Goal: Task Accomplishment & Management: Use online tool/utility

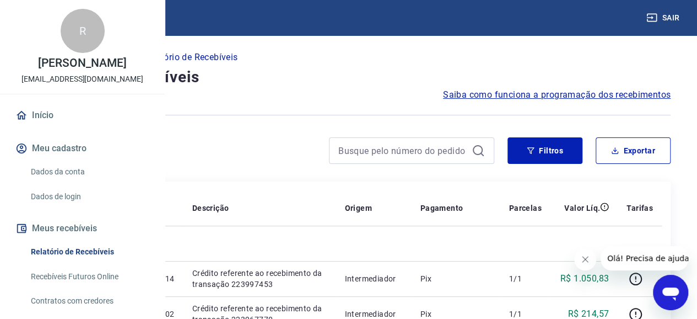
drag, startPoint x: 173, startPoint y: 123, endPoint x: 443, endPoint y: 123, distance: 270.1
click at [443, 124] on div at bounding box center [348, 114] width 644 height 27
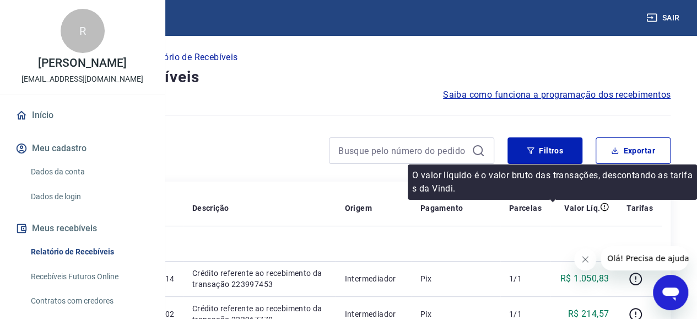
click at [647, 173] on p "O valor líquido é o valor bruto das transações, descontando as tarifas da Vindi." at bounding box center [552, 182] width 281 height 26
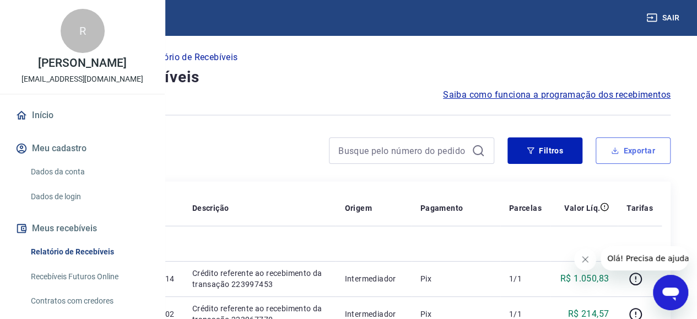
click at [636, 155] on button "Exportar" at bounding box center [633, 150] width 75 height 26
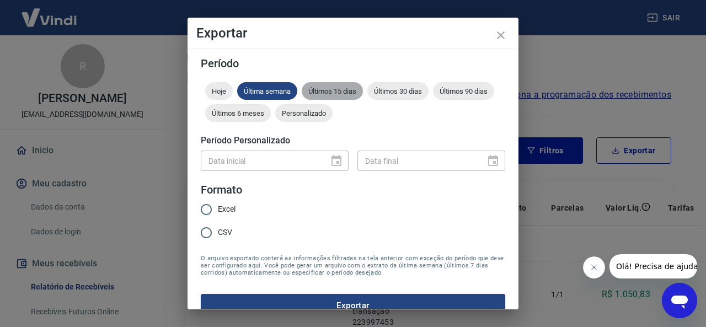
click at [327, 93] on span "Últimos 15 dias" at bounding box center [332, 91] width 61 height 8
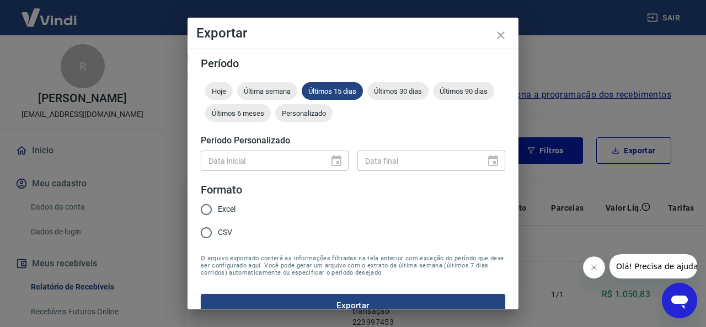
click at [229, 212] on span "Excel" at bounding box center [227, 209] width 18 height 12
click at [218, 212] on input "Excel" at bounding box center [206, 209] width 23 height 23
radio input "true"
click at [340, 305] on button "Exportar" at bounding box center [353, 305] width 304 height 23
